Goal: Information Seeking & Learning: Learn about a topic

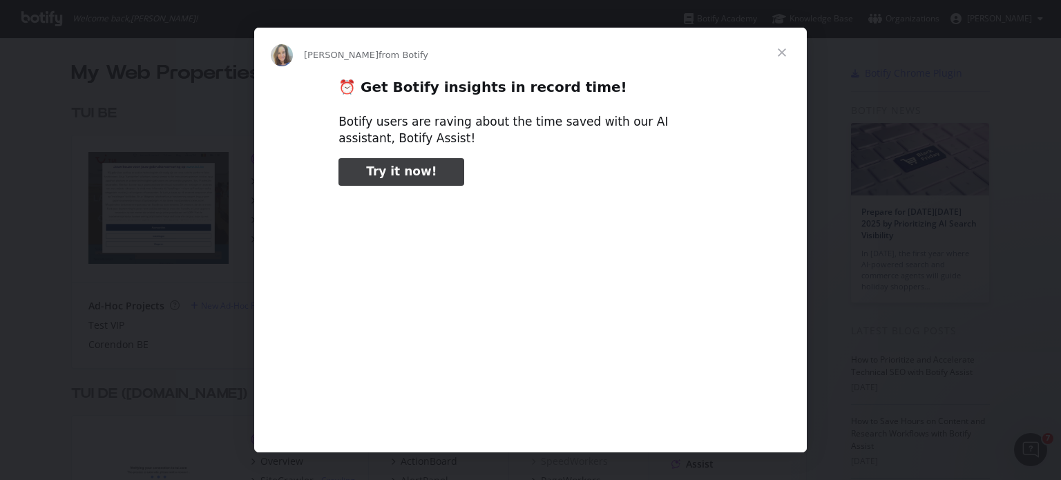
type input "48943"
click at [786, 55] on span "Close" at bounding box center [782, 53] width 50 height 50
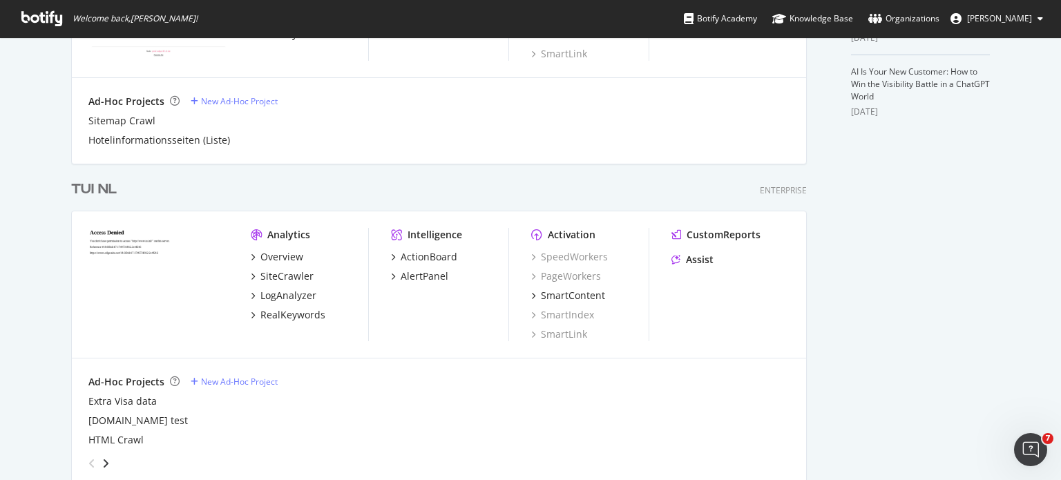
scroll to position [564, 0]
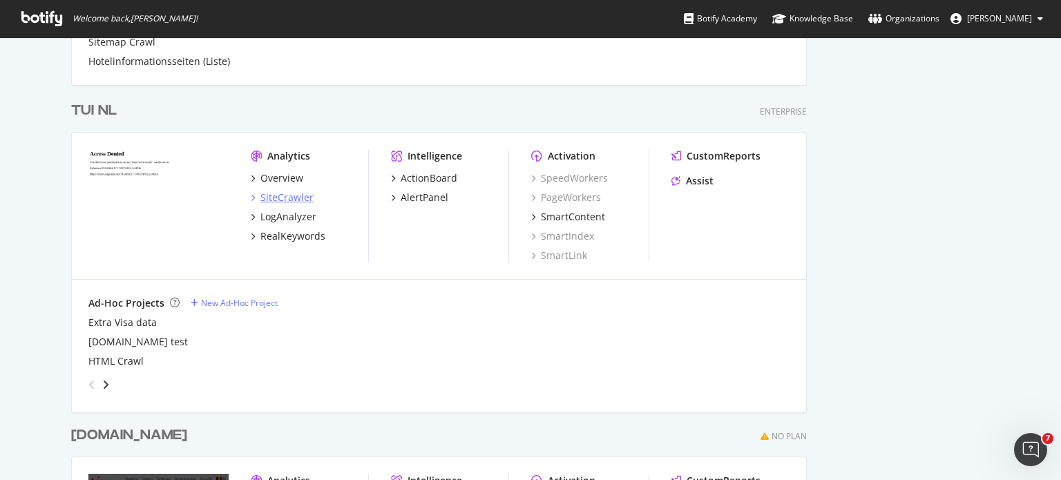
click at [282, 195] on div "SiteCrawler" at bounding box center [287, 198] width 53 height 14
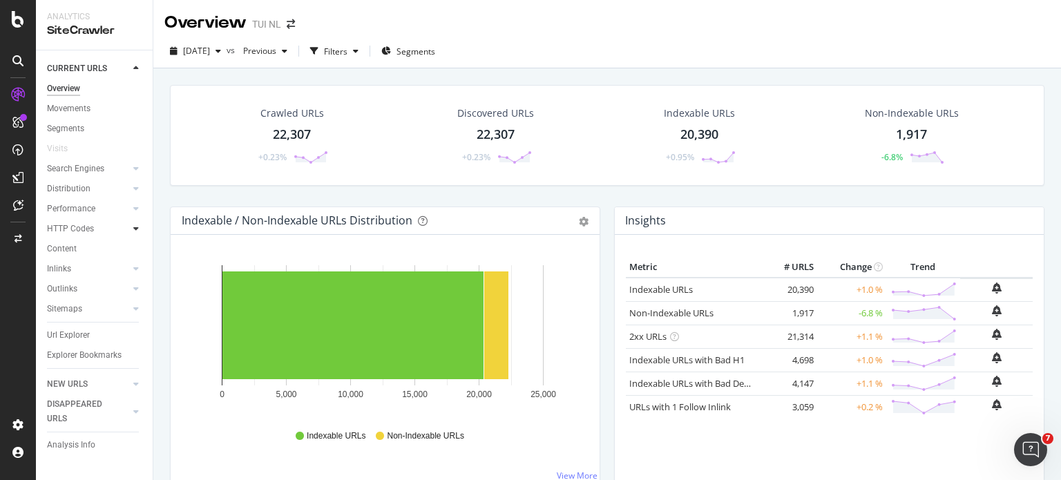
click at [133, 227] on icon at bounding box center [136, 229] width 6 height 8
click at [86, 248] on div "Top Charts" at bounding box center [73, 249] width 41 height 15
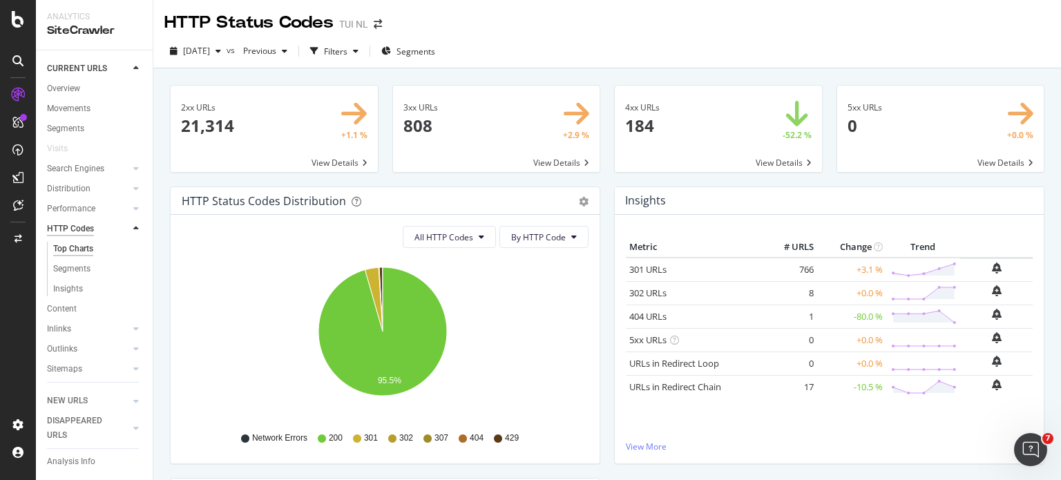
click at [90, 229] on div "HTTP Codes" at bounding box center [70, 229] width 47 height 15
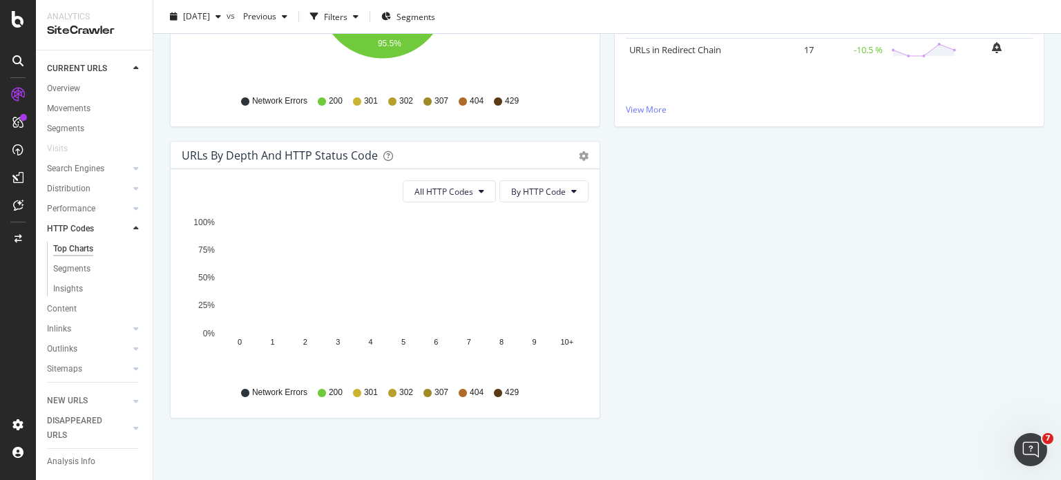
scroll to position [337, 0]
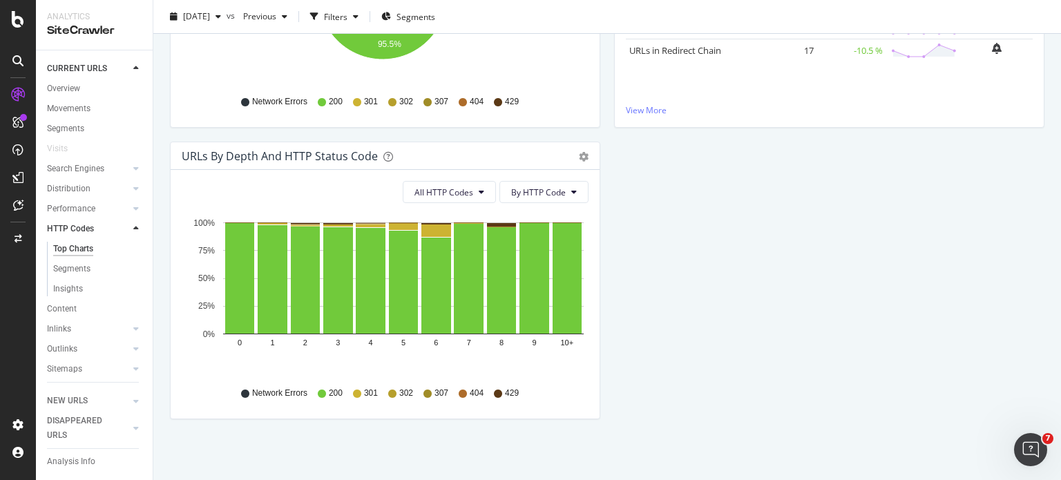
click at [507, 103] on span "429" at bounding box center [512, 102] width 14 height 12
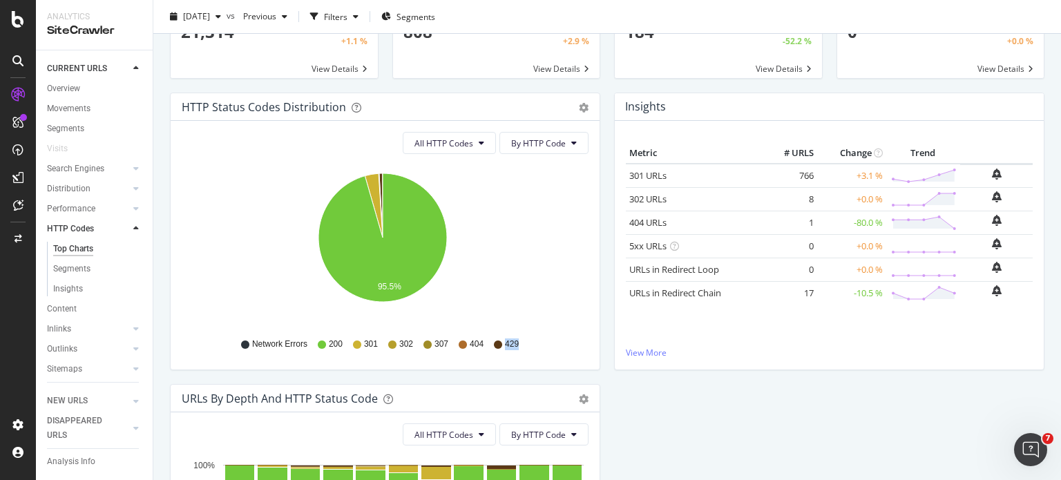
scroll to position [93, 0]
click at [474, 140] on button "All HTTP Codes" at bounding box center [449, 144] width 93 height 22
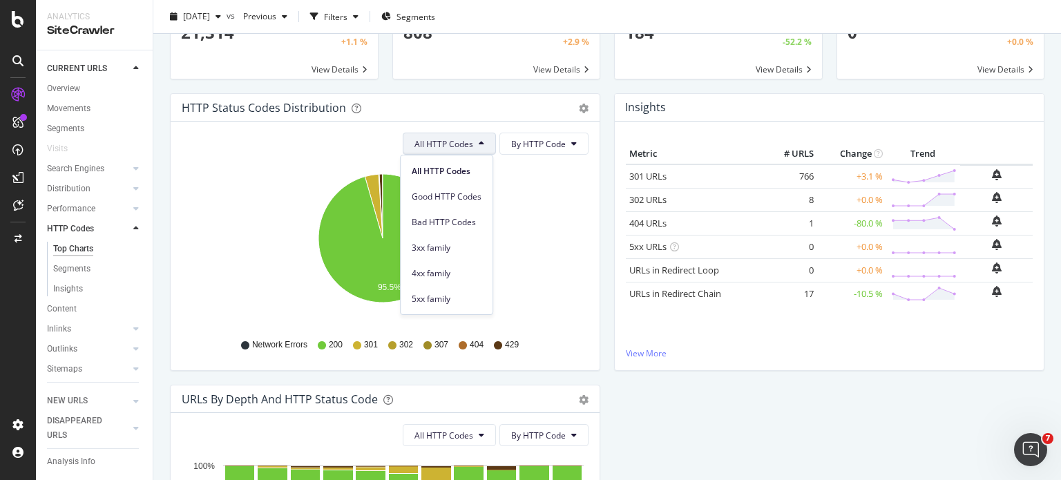
click at [553, 157] on div "All HTTP Codes By HTTP Code Hold CTRL while clicking to filter the report. 95.5…" at bounding box center [385, 246] width 429 height 249
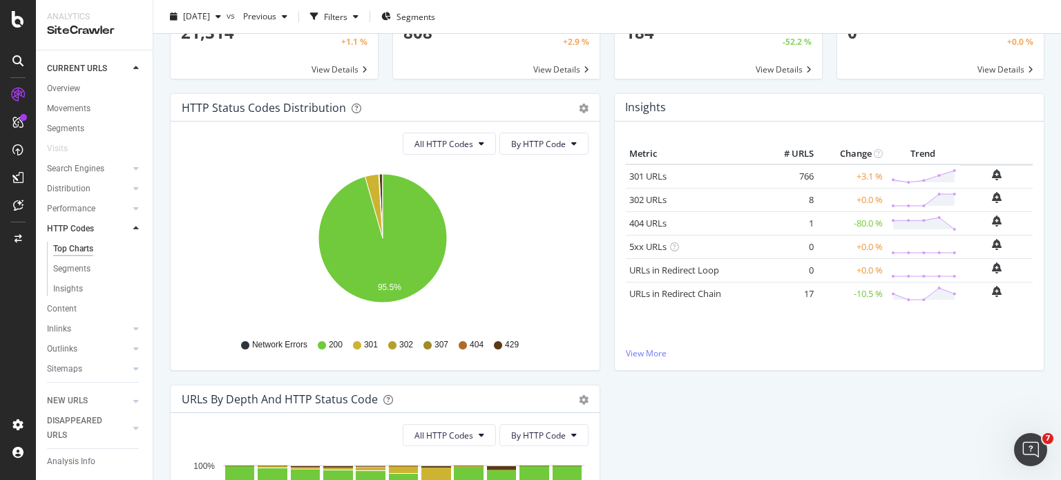
click at [489, 155] on div "All HTTP Codes By HTTP Code Hold CTRL while clicking to filter the report. 95.5…" at bounding box center [385, 246] width 429 height 249
click at [475, 150] on button "All HTTP Codes" at bounding box center [449, 144] width 93 height 22
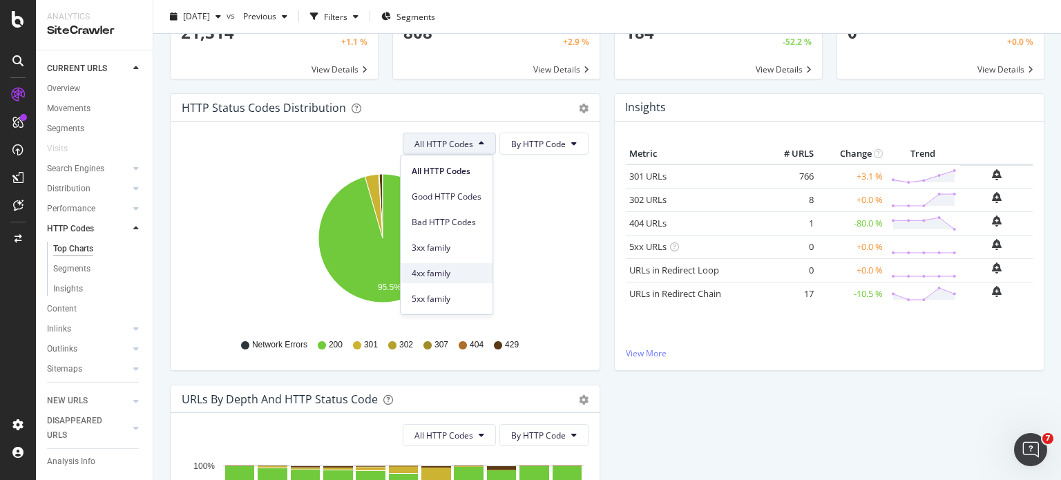
click at [452, 266] on div "4xx family" at bounding box center [447, 273] width 92 height 20
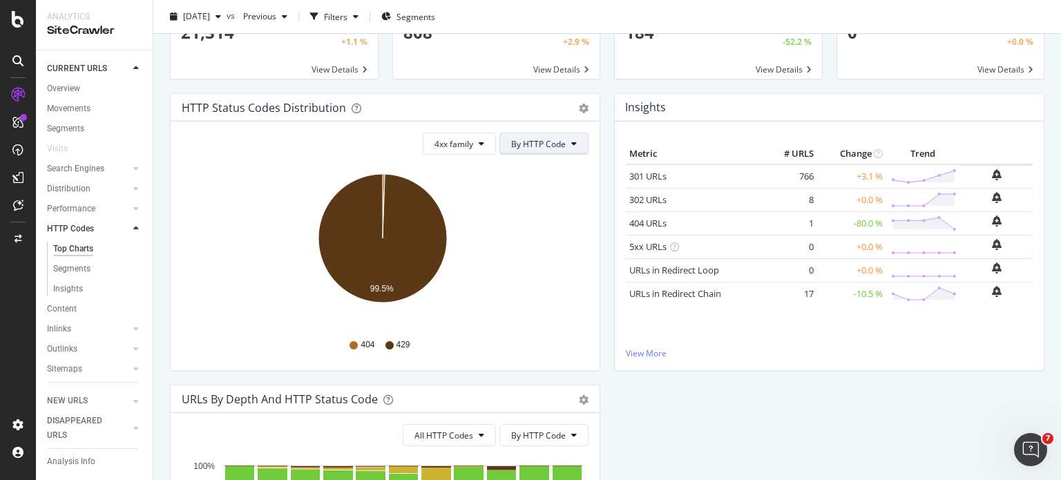
click at [556, 151] on button "By HTTP Code" at bounding box center [544, 144] width 89 height 22
click at [583, 339] on div "4xx family By HTTP Code Hold CTRL while clicking to filter the report. 99.5% HT…" at bounding box center [385, 246] width 429 height 249
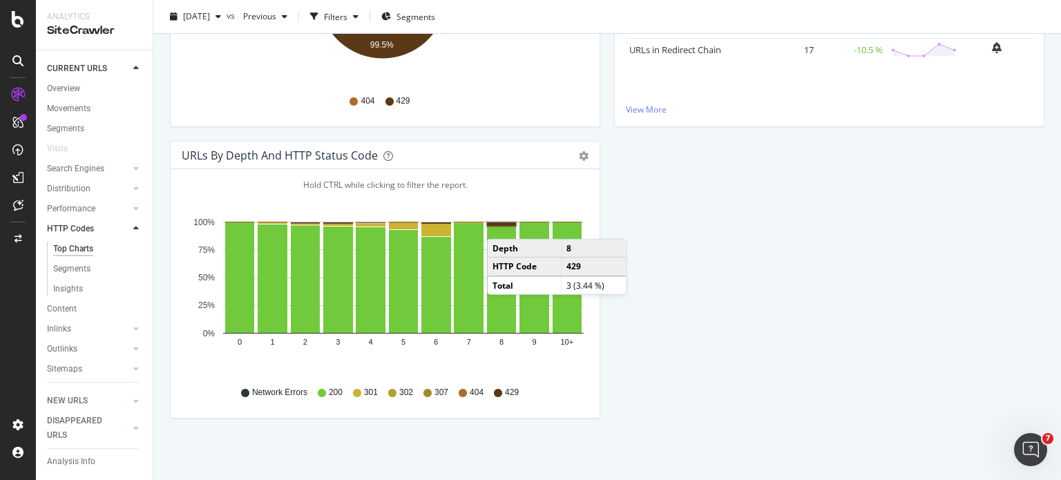
click at [501, 223] on rect "A chart." at bounding box center [501, 224] width 29 height 3
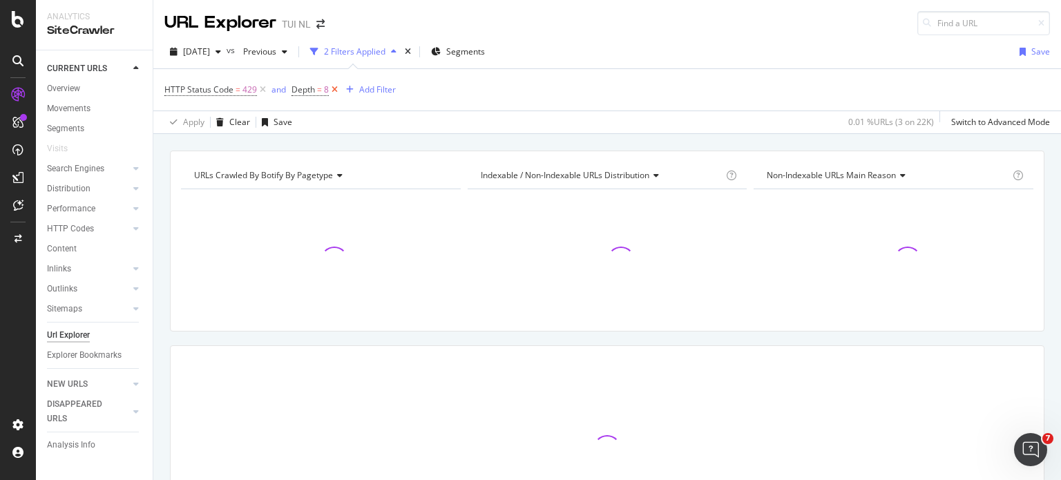
click at [336, 88] on icon at bounding box center [335, 90] width 12 height 14
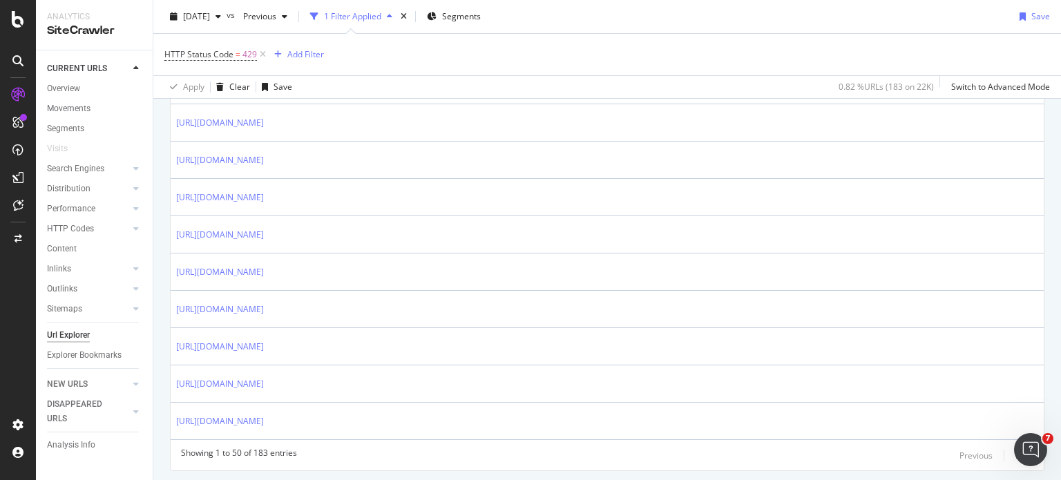
scroll to position [1909, 0]
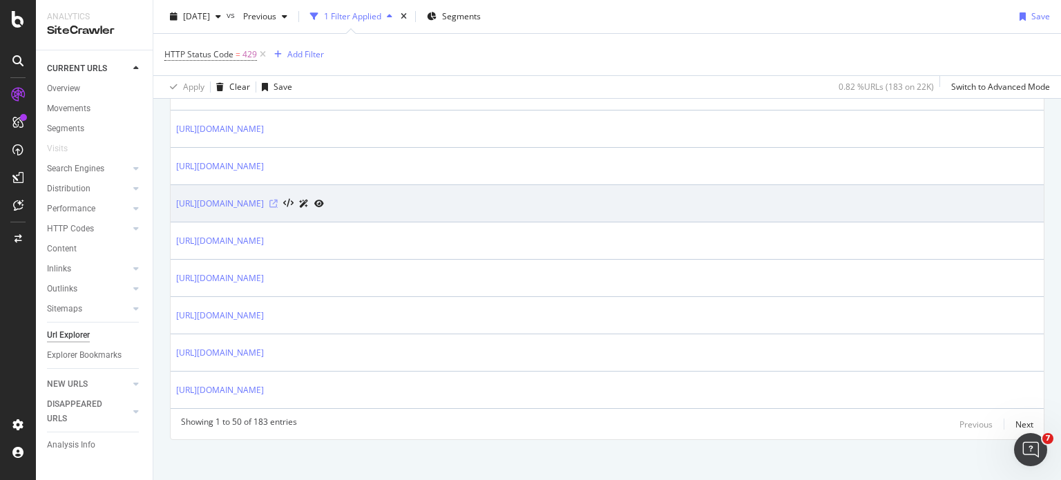
click at [278, 200] on icon at bounding box center [273, 204] width 8 height 8
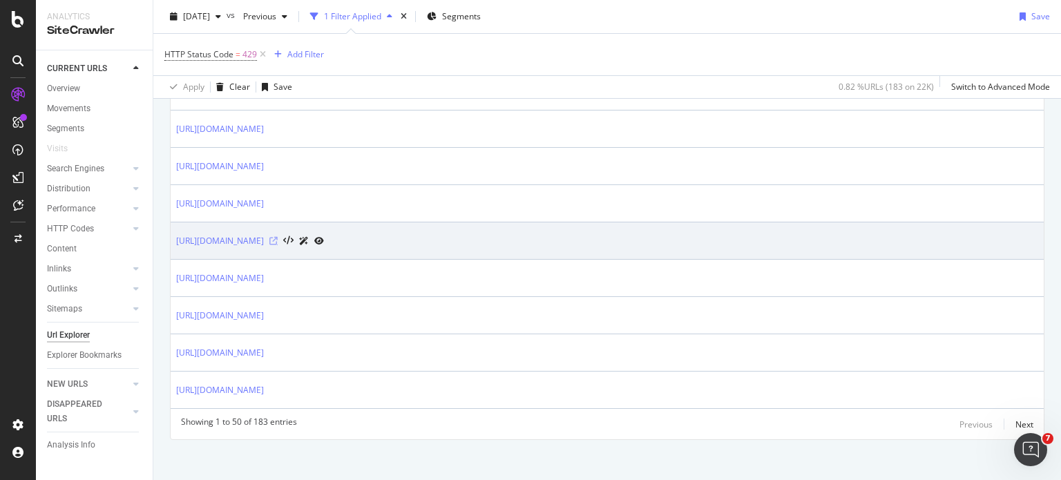
click at [278, 237] on icon at bounding box center [273, 241] width 8 height 8
